Goal: Answer question/provide support

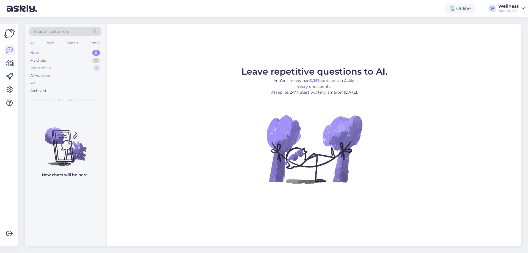
click at [41, 70] on div "Team chats" at bounding box center [40, 68] width 20 height 6
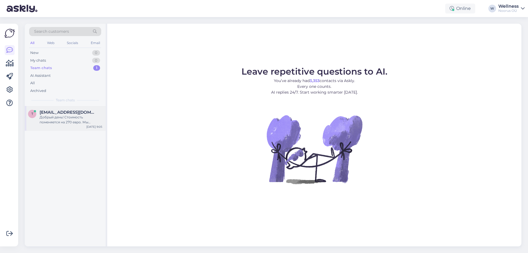
click at [50, 116] on div "Добрый день! Стоимость поменяется на 270 евро. Мы добавили одну ночь к Вашему б…" at bounding box center [71, 120] width 63 height 10
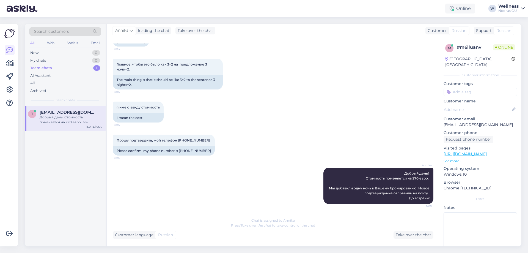
scroll to position [234, 0]
click at [36, 81] on div "All" at bounding box center [65, 83] width 72 height 8
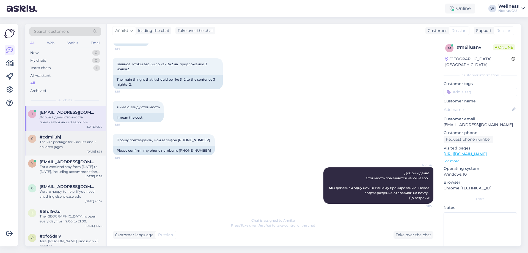
click at [87, 149] on div "The 2=3 package for 2 adults and 2 children (ages [DEMOGRAPHIC_DATA]) from [DAT…" at bounding box center [71, 144] width 63 height 10
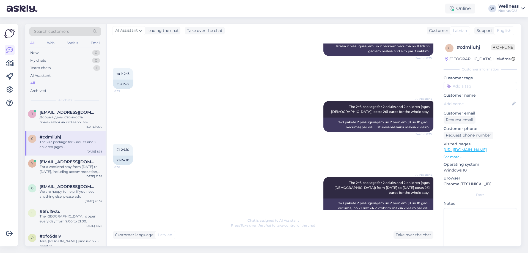
scroll to position [3743, 0]
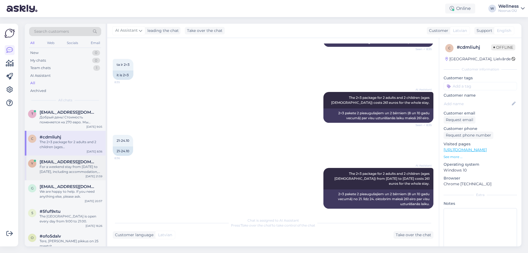
click at [66, 163] on span "[EMAIL_ADDRESS][DOMAIN_NAME]" at bounding box center [68, 161] width 57 height 5
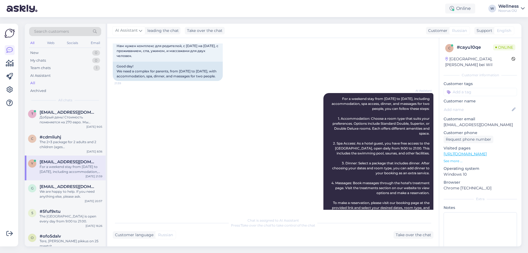
scroll to position [0, 0]
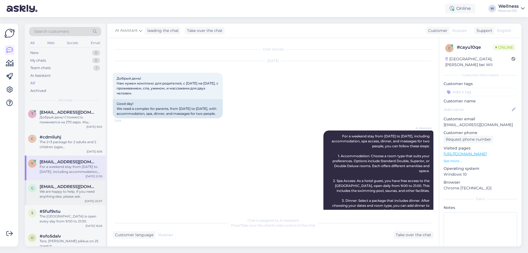
click at [53, 186] on span "[EMAIL_ADDRESS][DOMAIN_NAME]" at bounding box center [68, 186] width 57 height 5
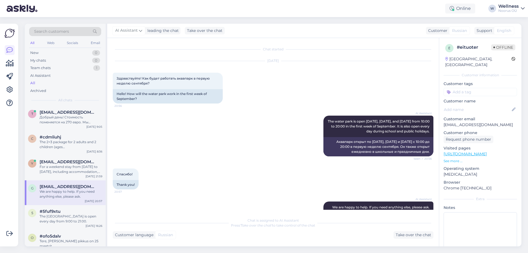
scroll to position [24, 0]
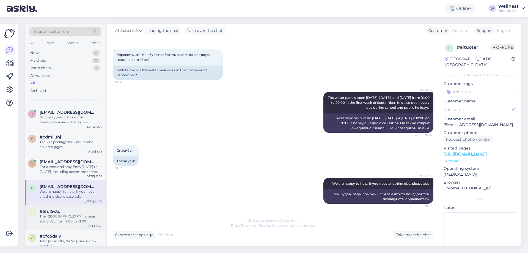
click at [65, 214] on div "The [GEOGRAPHIC_DATA] is open every day from 9:00 to 21:00." at bounding box center [71, 219] width 63 height 10
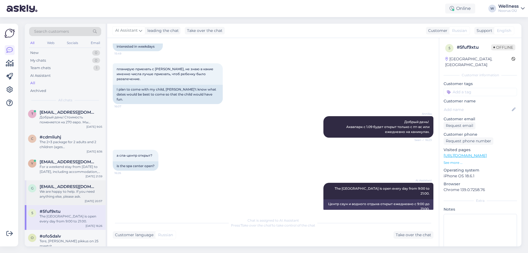
scroll to position [73, 0]
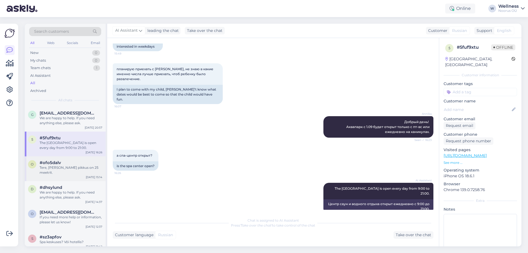
click at [62, 172] on div "o #ofo5dalv Tere, Basseini pikkus on 25 meetrit. [DATE] 15:14" at bounding box center [65, 168] width 81 height 25
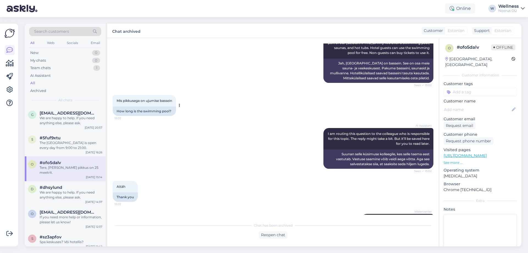
scroll to position [95, 0]
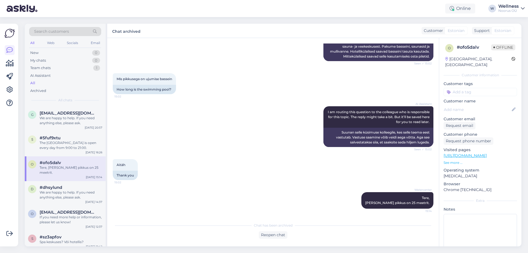
click at [65, 175] on div "o #ofo5dalv Tere, Basseini pikkus on 25 meetrit. [DATE] 15:14" at bounding box center [65, 168] width 81 height 25
click at [47, 191] on div "We are happy to help. If you need anything else, please ask." at bounding box center [71, 195] width 63 height 10
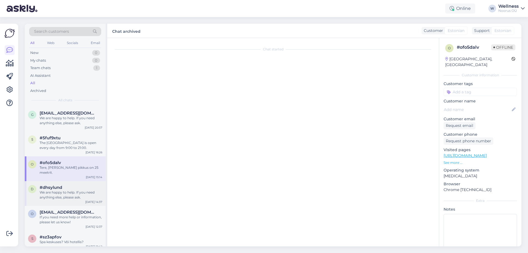
scroll to position [0, 0]
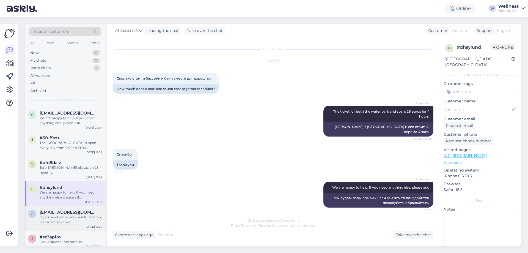
click at [78, 210] on span "[EMAIL_ADDRESS][DOMAIN_NAME]" at bounding box center [68, 212] width 57 height 5
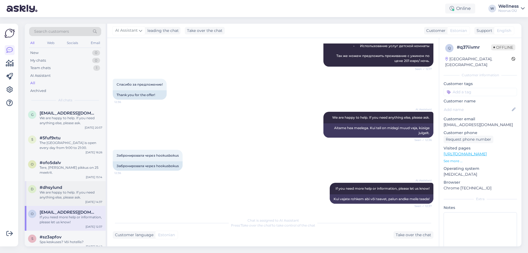
scroll to position [147, 0]
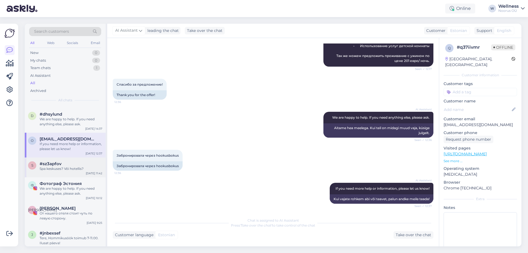
click at [84, 166] on div "Spa keskuses? Või hotellis?" at bounding box center [71, 168] width 63 height 5
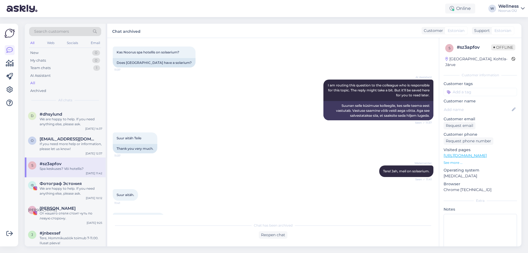
scroll to position [108, 0]
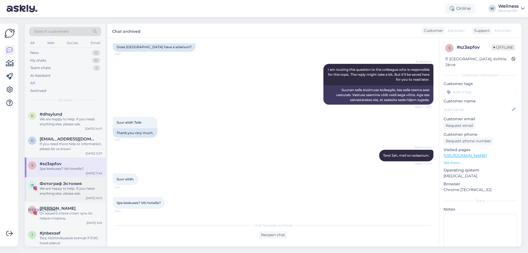
click at [67, 181] on span "Фотограф Эстония" at bounding box center [61, 183] width 42 height 5
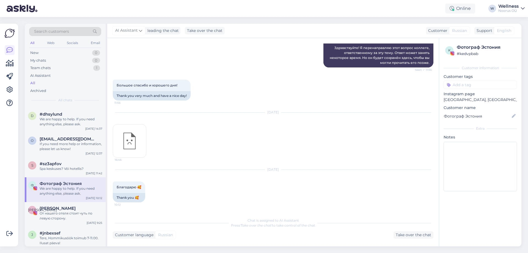
scroll to position [173, 0]
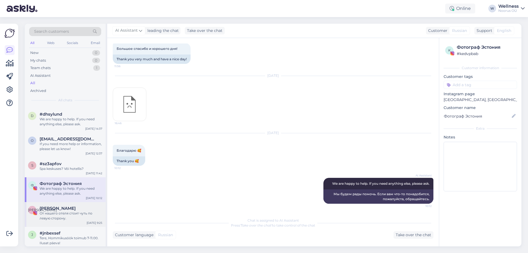
click at [47, 211] on div "От нашего отеля стоит чуть по левую сторону." at bounding box center [71, 216] width 63 height 10
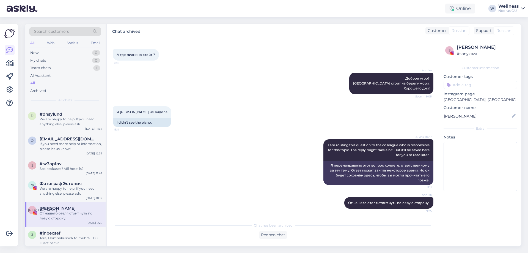
scroll to position [0, 0]
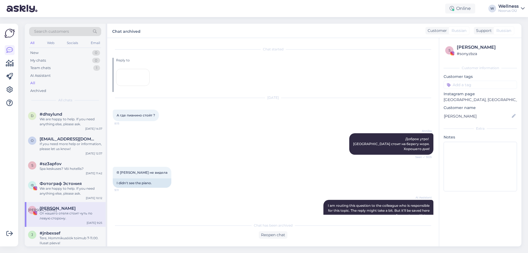
click at [129, 84] on div at bounding box center [133, 77] width 34 height 17
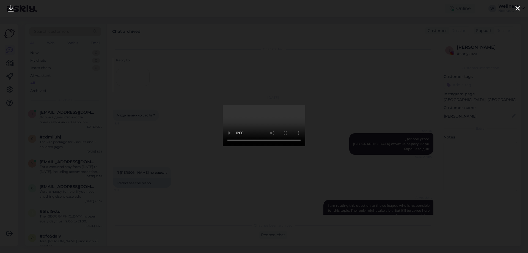
click at [518, 7] on icon at bounding box center [517, 8] width 4 height 7
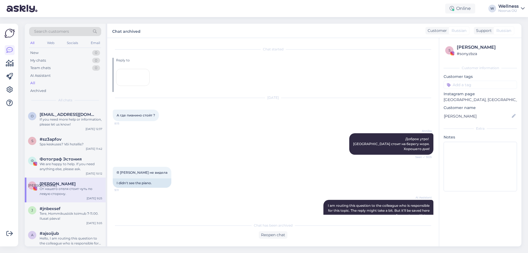
scroll to position [183, 0]
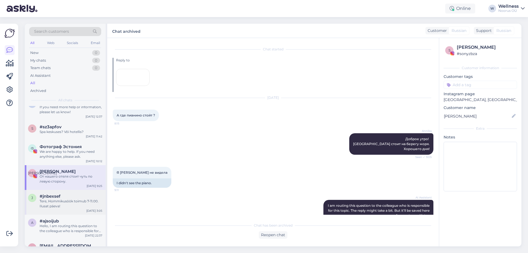
click at [59, 199] on div "Tere, Hommikusöök toimub 7-11.00. Ilusat päeva!" at bounding box center [71, 204] width 63 height 10
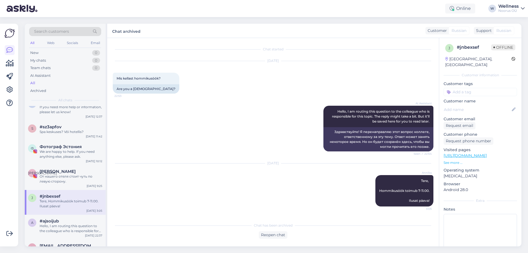
scroll to position [257, 0]
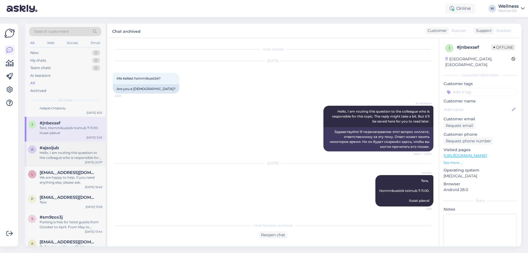
click at [63, 150] on div "Hello, I am routing this question to the colleague who is responsible for this …" at bounding box center [71, 155] width 63 height 10
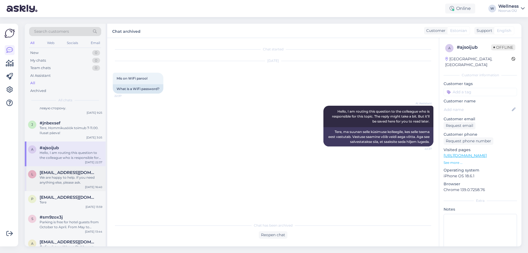
click at [68, 175] on div "We are happy to help. If you need anything else, please ask." at bounding box center [71, 180] width 63 height 10
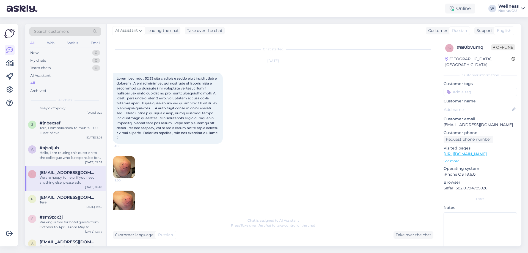
scroll to position [37, 0]
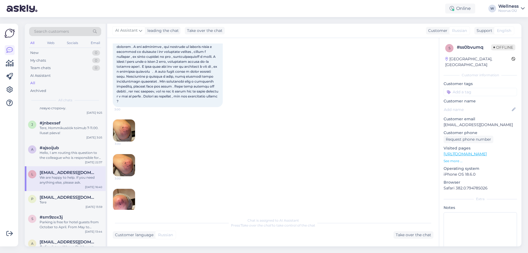
click at [123, 136] on img at bounding box center [124, 130] width 22 height 22
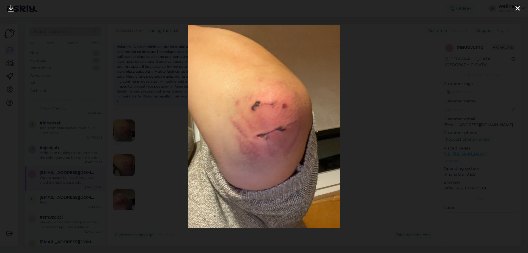
click at [515, 8] on div at bounding box center [517, 8] width 11 height 17
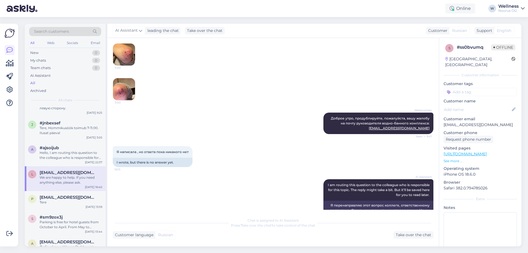
scroll to position [91, 0]
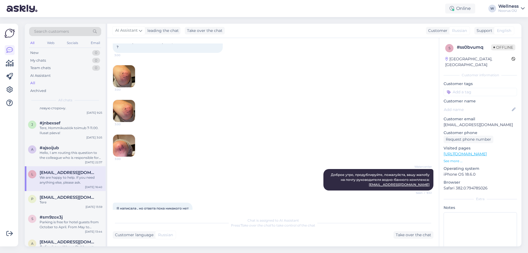
click at [130, 152] on img at bounding box center [124, 145] width 22 height 22
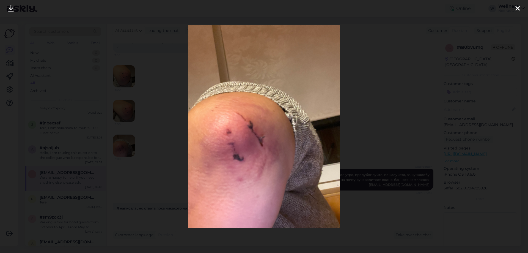
click at [517, 7] on icon at bounding box center [517, 8] width 4 height 7
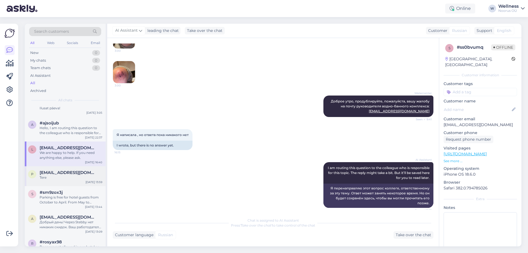
scroll to position [293, 0]
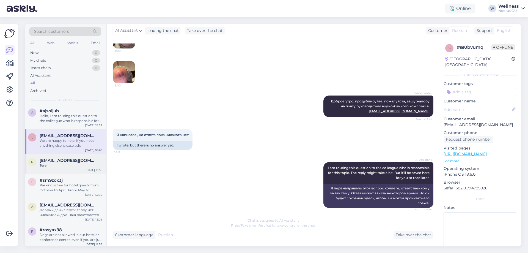
click at [63, 158] on span "[EMAIL_ADDRESS][DOMAIN_NAME]" at bounding box center [68, 160] width 57 height 5
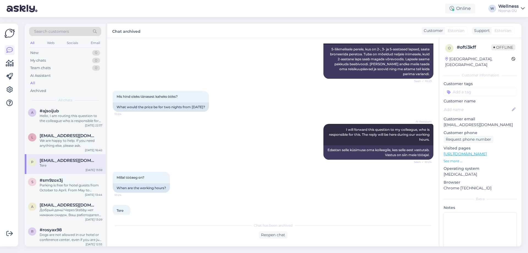
scroll to position [134, 0]
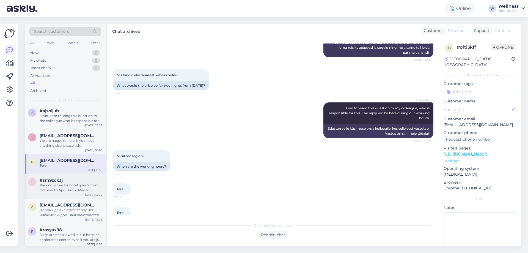
click at [42, 183] on div "Parking is free for hotel guests from October to April. From May to September, …" at bounding box center [71, 188] width 63 height 10
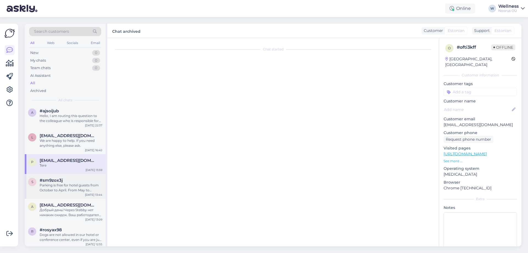
scroll to position [0, 0]
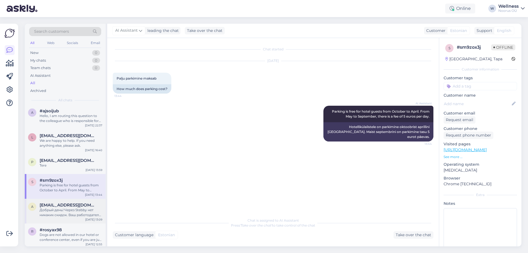
click at [68, 207] on div "Добрый день! Через Stebby нет никаких скидок. Ваш работодатель компенсирует час…" at bounding box center [71, 212] width 63 height 10
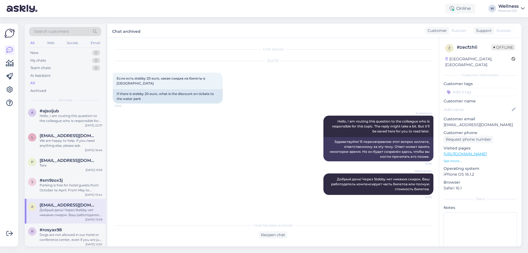
scroll to position [367, 0]
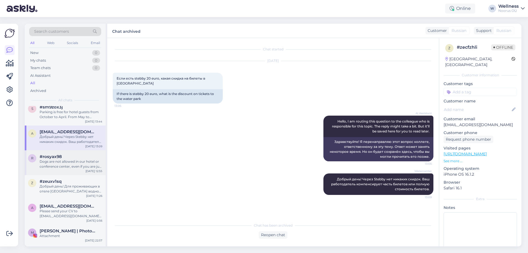
click at [47, 159] on div "Dogs are not allowed in our hotel or conference center, even if you are just vi…" at bounding box center [71, 164] width 63 height 10
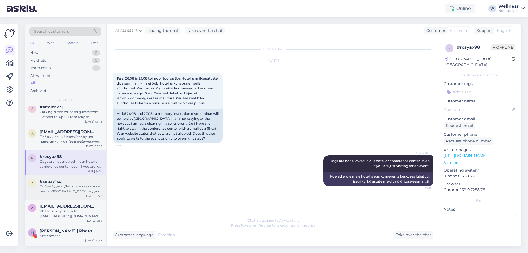
click at [69, 184] on div "Добрый день! Для проживающих в отеле [GEOGRAPHIC_DATA] водно-банный комплекс и …" at bounding box center [71, 189] width 63 height 10
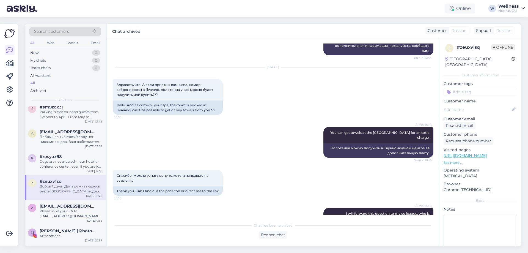
scroll to position [607, 0]
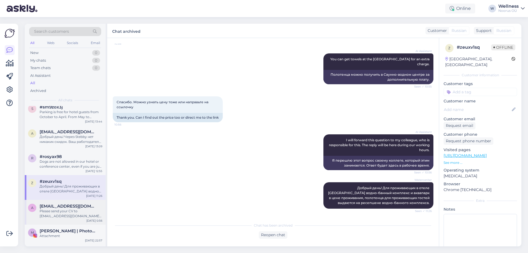
click at [62, 208] on div "Please send your CV to [EMAIL_ADDRESS][DOMAIN_NAME]. Mention that you want a ho…" at bounding box center [71, 213] width 63 height 10
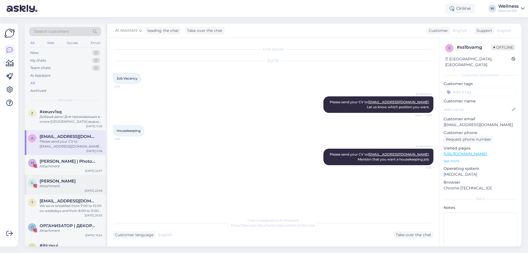
scroll to position [440, 0]
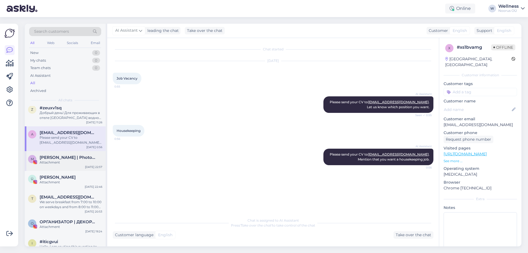
click at [65, 155] on span "[PERSON_NAME] | Photographer [GEOGRAPHIC_DATA], [GEOGRAPHIC_DATA], [GEOGRAPHIC_…" at bounding box center [68, 157] width 57 height 5
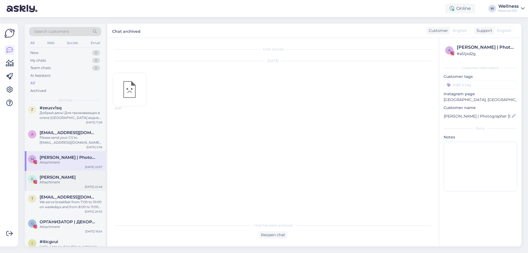
click at [66, 175] on div "[PERSON_NAME]" at bounding box center [71, 177] width 63 height 5
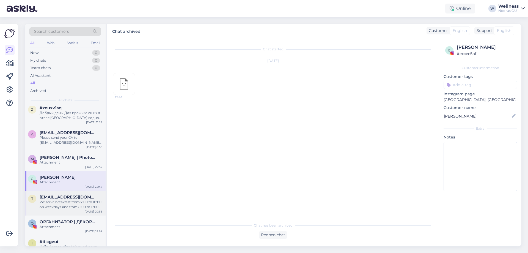
click at [53, 191] on div "T [EMAIL_ADDRESS][DOMAIN_NAME] We serve breakfast from 7:00 to 10:00 on weekday…" at bounding box center [65, 203] width 81 height 25
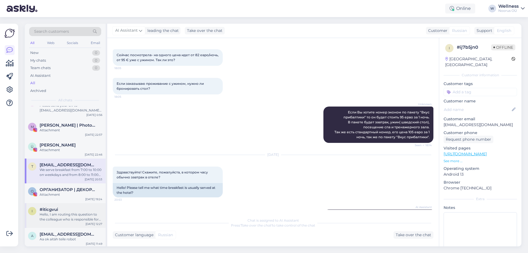
scroll to position [513, 0]
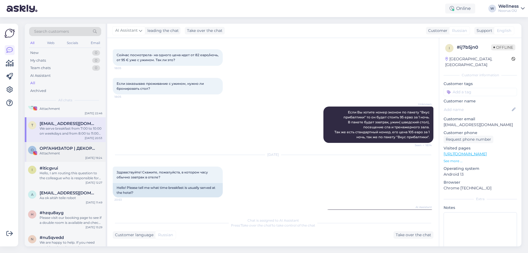
click at [70, 152] on div "О ОРГАНИЗАТОР | ДЕКОРАТОР | СВАДЬБЫ | МЕРОПРИЯТИЯ Attachment [DATE] 19:24" at bounding box center [65, 152] width 81 height 20
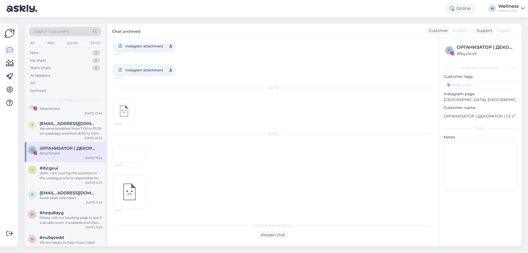
scroll to position [95, 0]
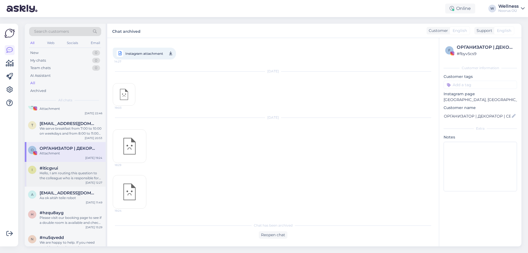
click at [34, 169] on div "i #iticgvui Hello, I am routing this question to the colleague who is responsib…" at bounding box center [65, 173] width 74 height 15
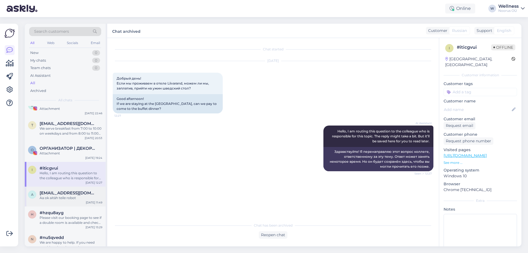
click at [61, 190] on span "[EMAIL_ADDRESS][DOMAIN_NAME]" at bounding box center [68, 192] width 57 height 5
